Goal: Check status

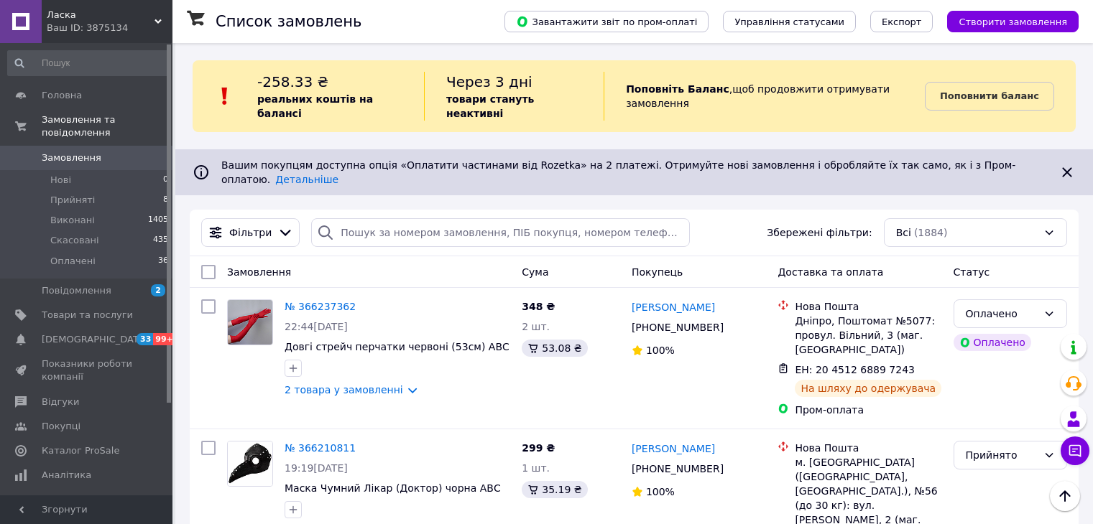
scroll to position [2563, 0]
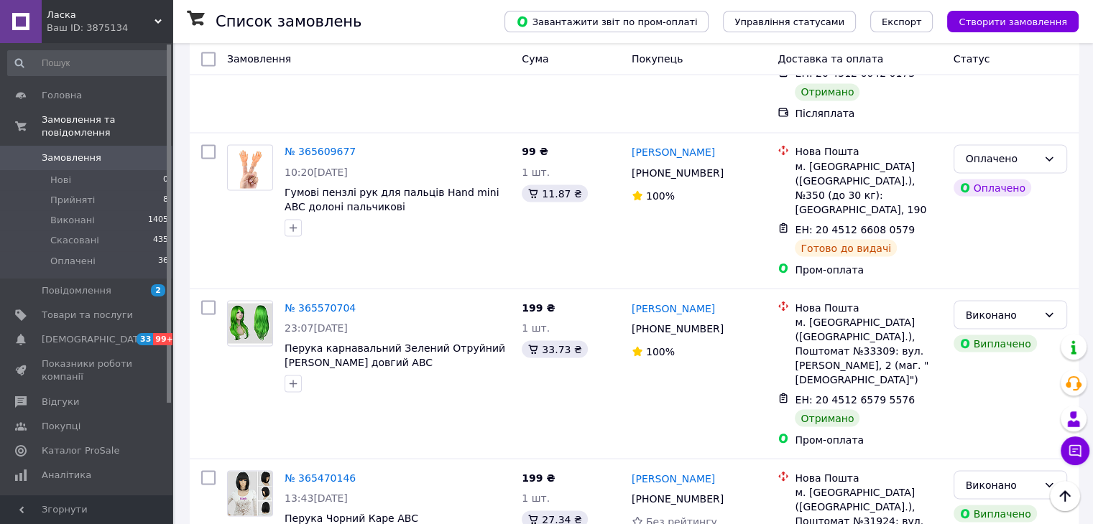
click at [127, 152] on span "Замовлення" at bounding box center [87, 158] width 91 height 13
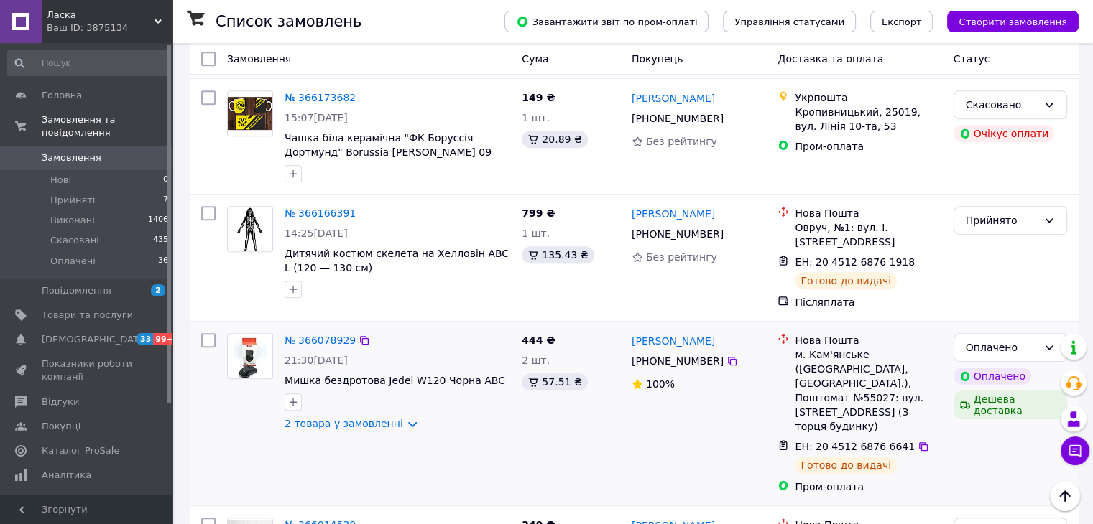
scroll to position [862, 0]
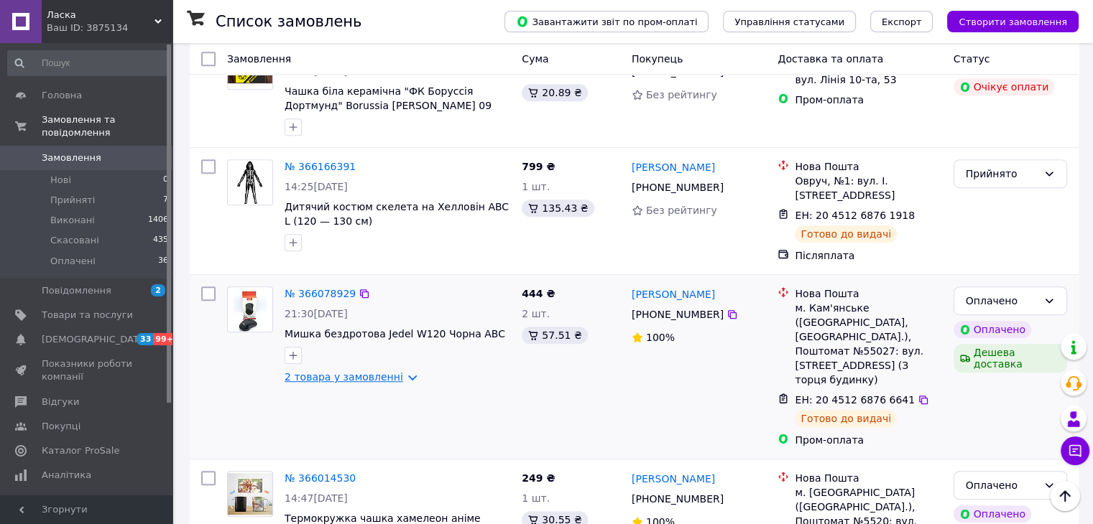
click at [374, 371] on link "2 товара у замовленні" at bounding box center [343, 376] width 119 height 11
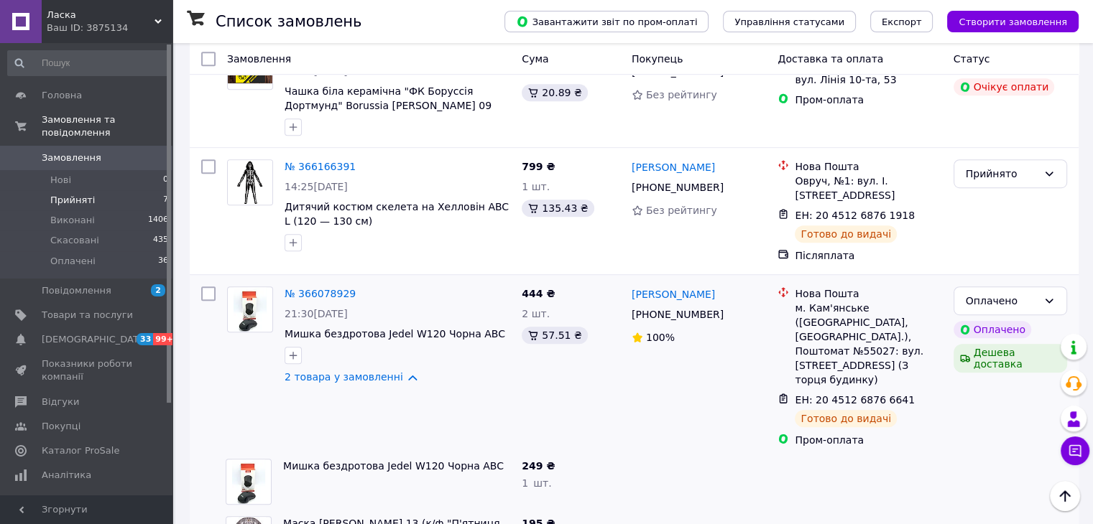
click at [126, 190] on li "Прийняті 7" at bounding box center [88, 200] width 177 height 20
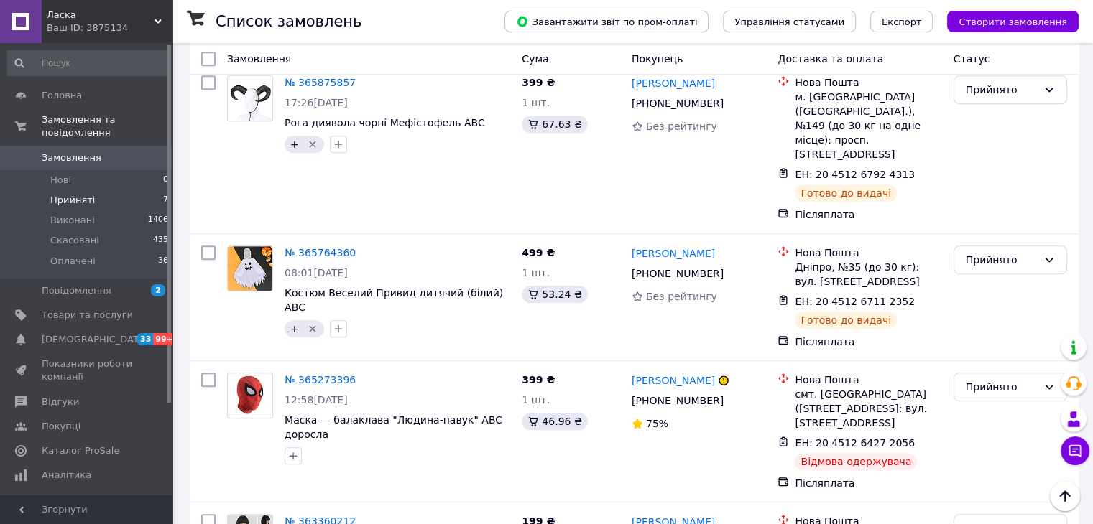
scroll to position [736, 0]
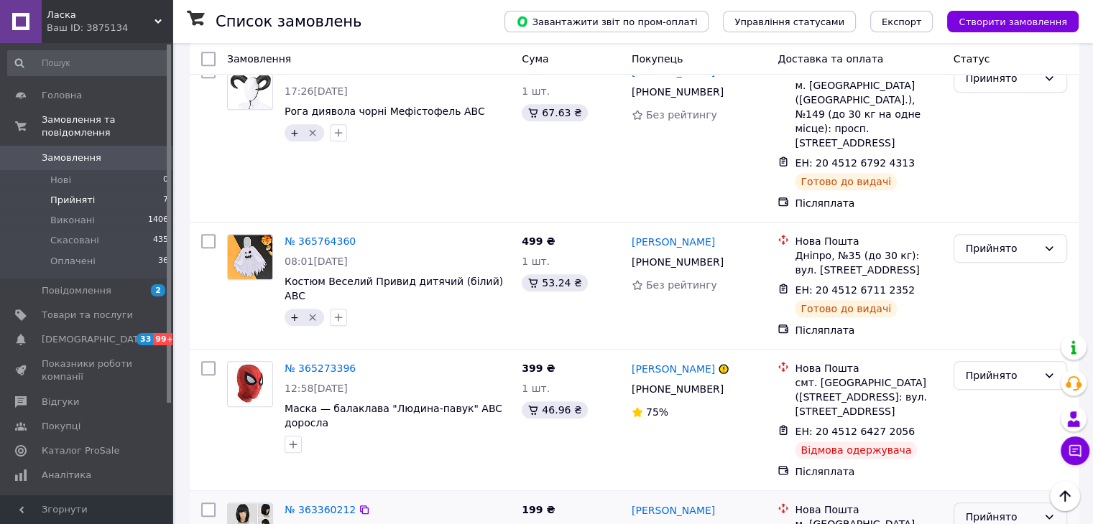
click at [1003, 509] on div "Прийнято" at bounding box center [1002, 517] width 72 height 16
click at [992, 420] on li "Виконано" at bounding box center [1009, 425] width 112 height 26
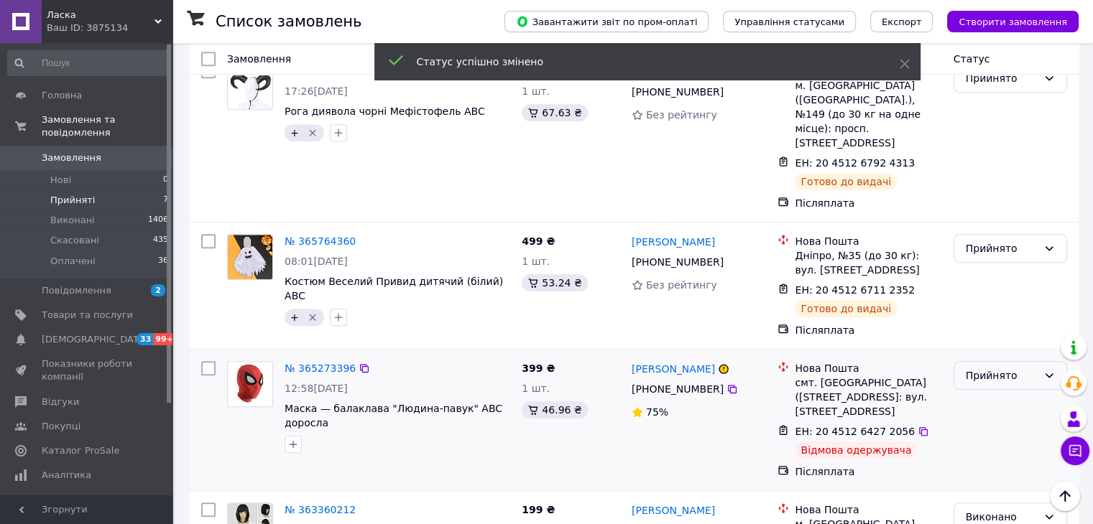
click at [977, 368] on div "Прийнято" at bounding box center [1002, 376] width 72 height 16
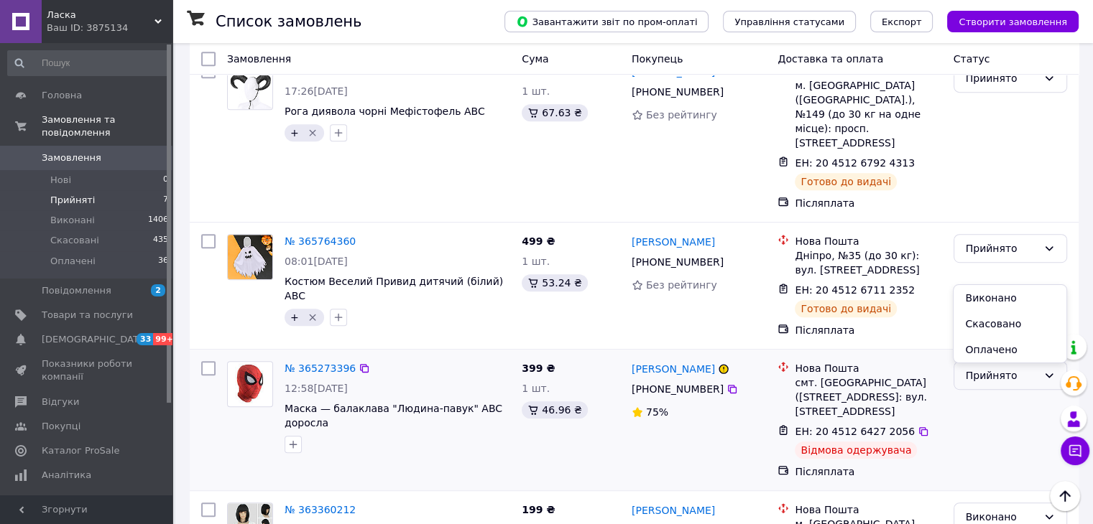
click at [975, 294] on li "Виконано" at bounding box center [1009, 298] width 112 height 26
